Goal: Find specific page/section: Find specific page/section

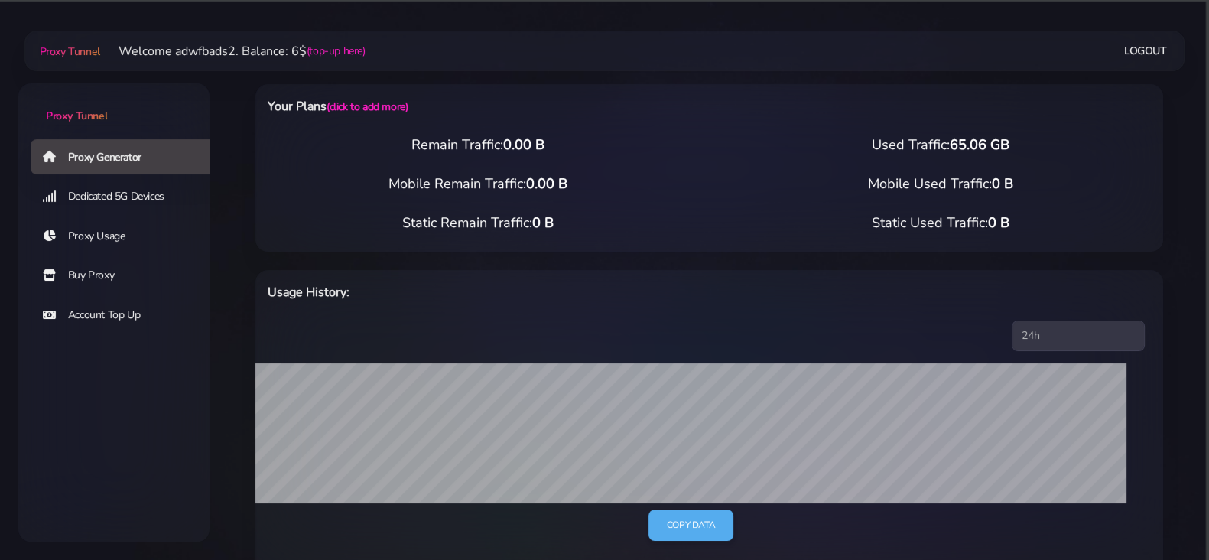
click at [132, 202] on link "Dedicated 5G Devices" at bounding box center [126, 196] width 191 height 35
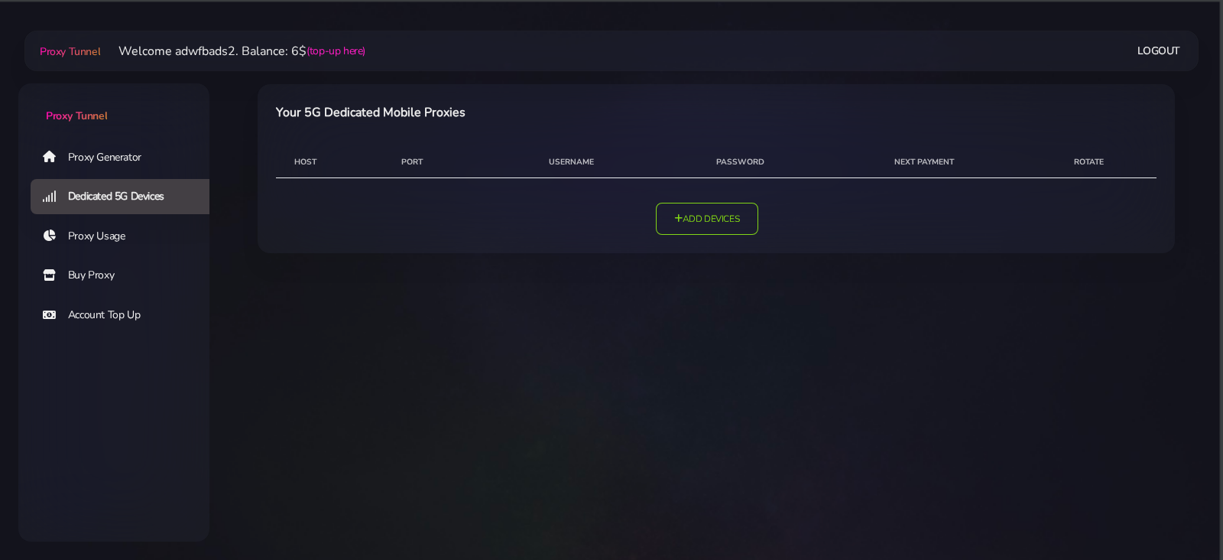
click at [106, 158] on link "Proxy Generator" at bounding box center [126, 156] width 191 height 35
click at [106, 163] on link "Proxy Generator" at bounding box center [126, 156] width 191 height 35
